Goal: Task Accomplishment & Management: Manage account settings

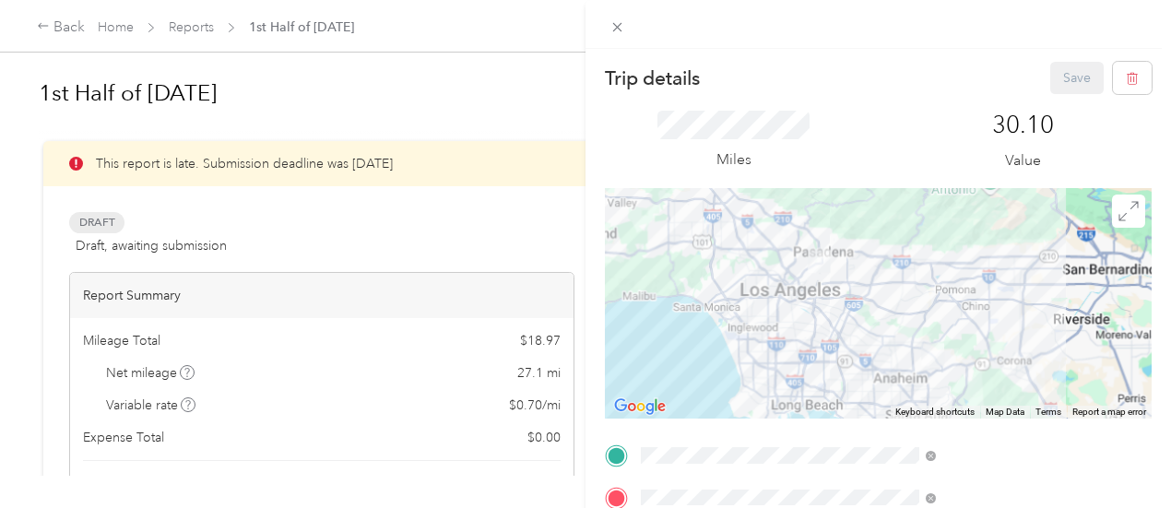
scroll to position [315, 0]
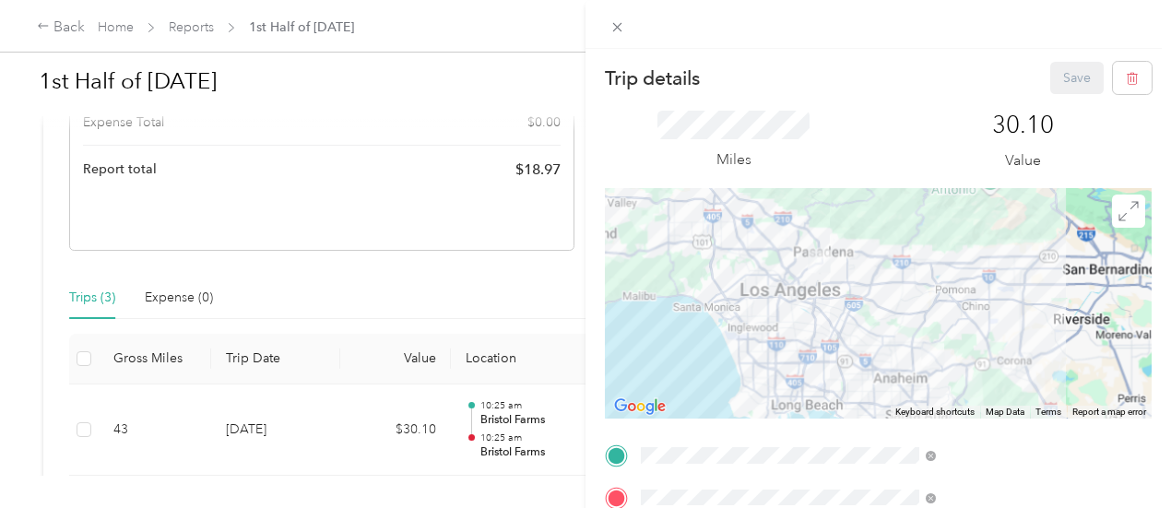
click at [201, 33] on div "Trip details Save This trip cannot be edited because it is either under review,…" at bounding box center [585, 254] width 1171 height 508
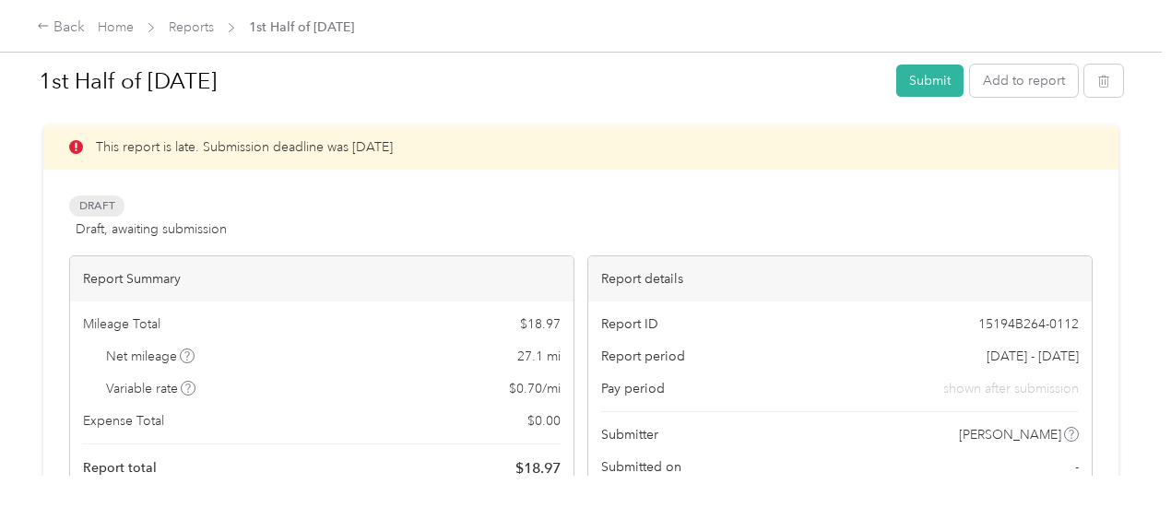
scroll to position [0, 0]
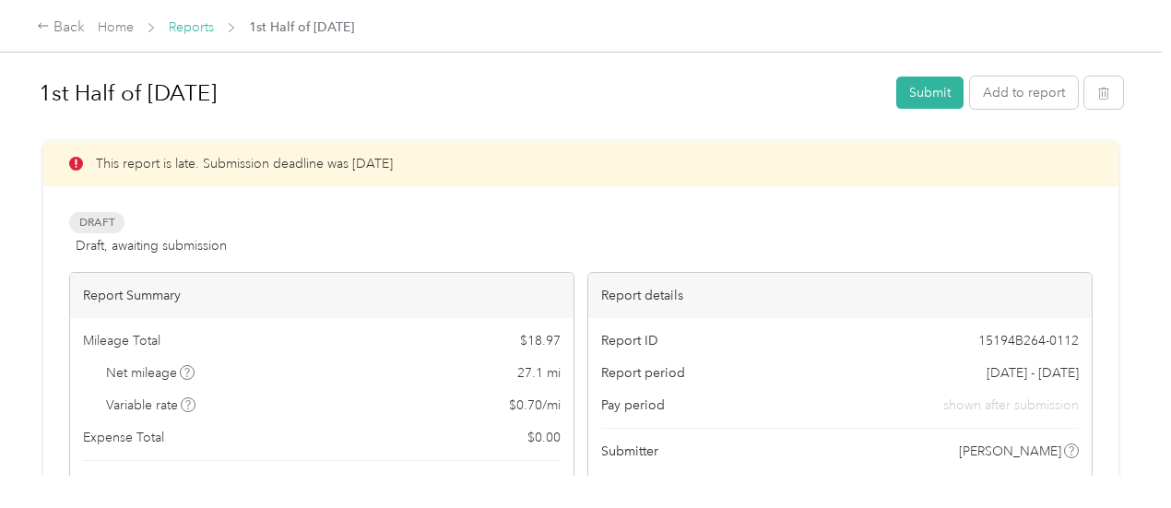
click at [190, 31] on link "Reports" at bounding box center [191, 27] width 45 height 16
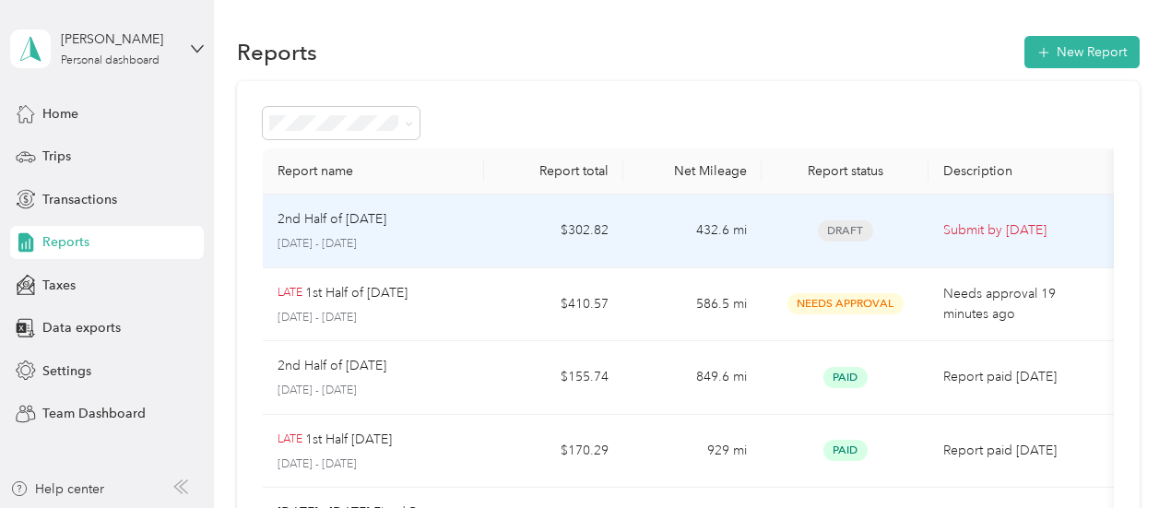
click at [548, 225] on td "$302.82" at bounding box center [553, 232] width 138 height 74
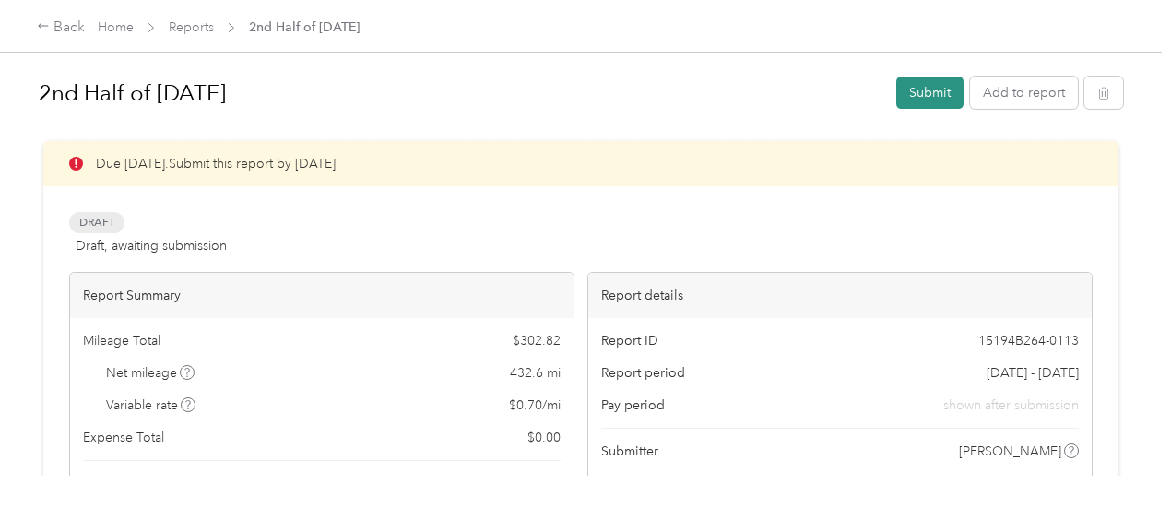
click at [920, 105] on button "Submit" at bounding box center [929, 93] width 67 height 32
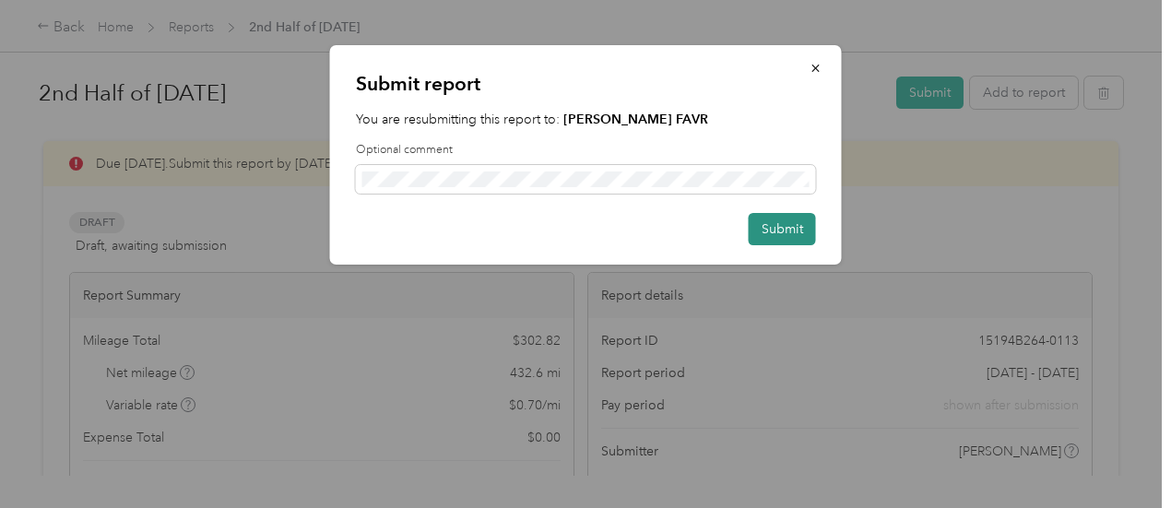
click at [754, 233] on button "Submit" at bounding box center [782, 229] width 67 height 32
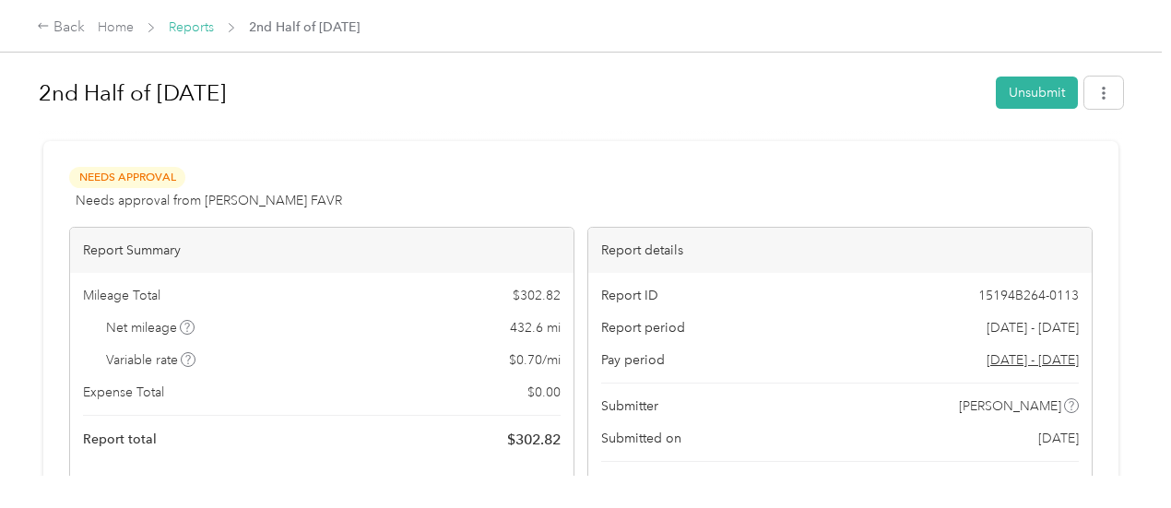
click at [201, 25] on link "Reports" at bounding box center [191, 27] width 45 height 16
